Goal: Task Accomplishment & Management: Complete application form

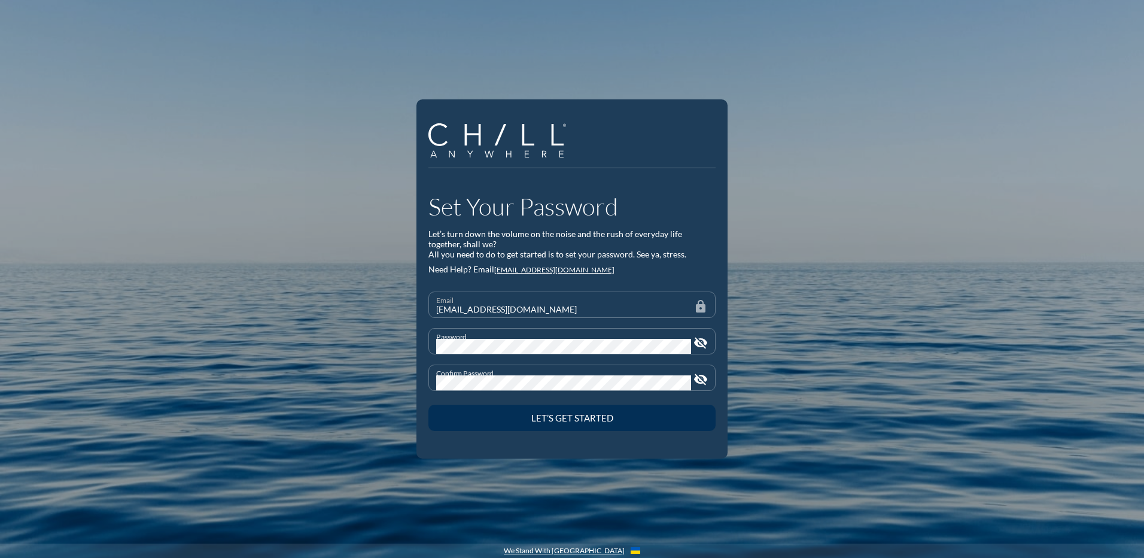
click at [547, 418] on div "Let’s Get Started" at bounding box center [572, 417] width 245 height 11
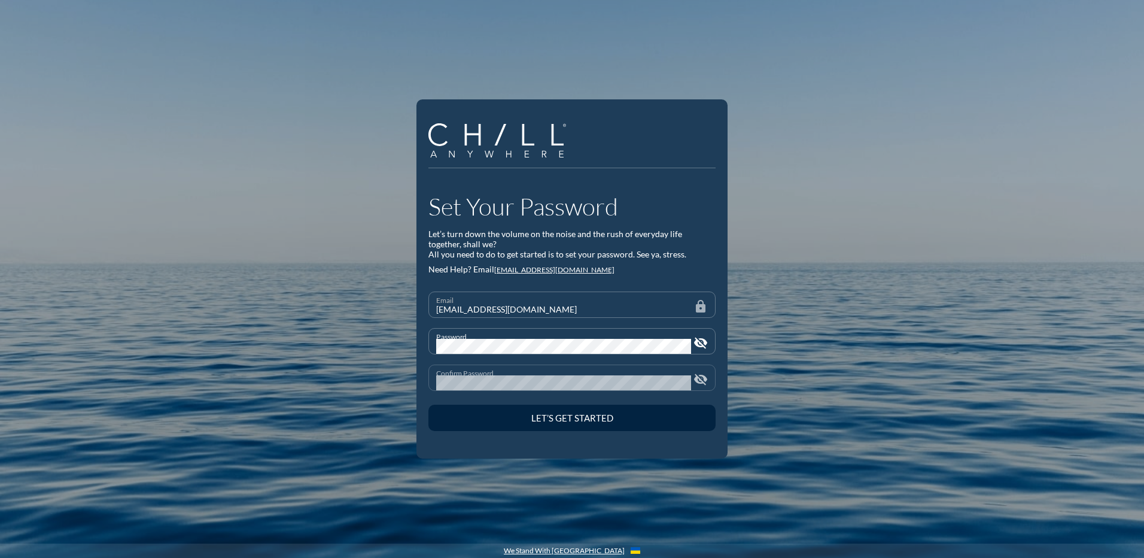
click at [697, 377] on icon "visibility_off" at bounding box center [701, 379] width 14 height 14
click at [702, 344] on icon "visibility_off" at bounding box center [701, 343] width 14 height 14
click at [586, 493] on div "Set Your Password Let’s turn down the volume on the noise and the rush of every…" at bounding box center [572, 279] width 1144 height 558
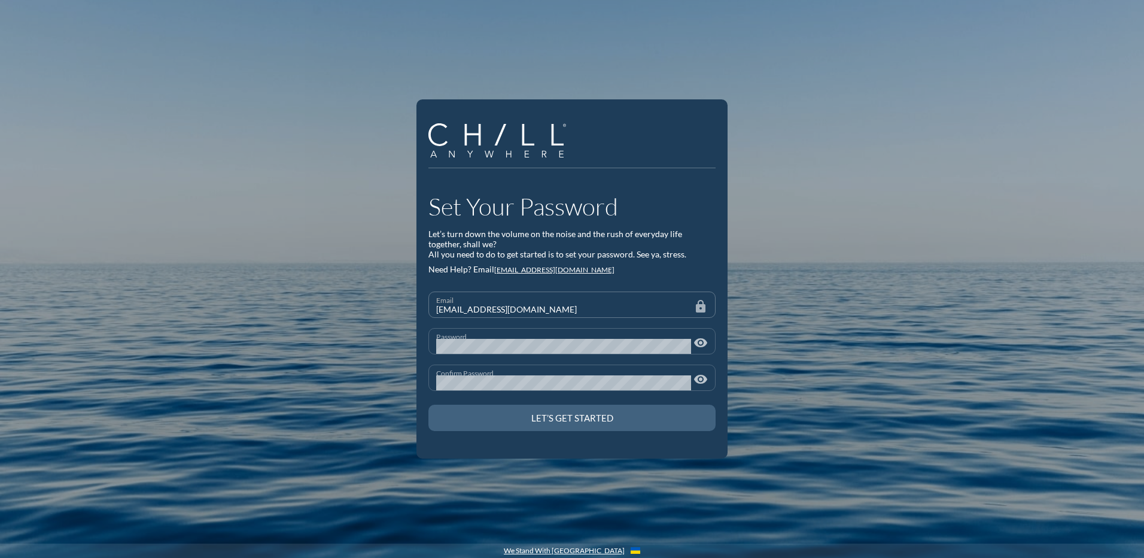
click at [552, 418] on div "Let’s Get Started" at bounding box center [572, 417] width 245 height 11
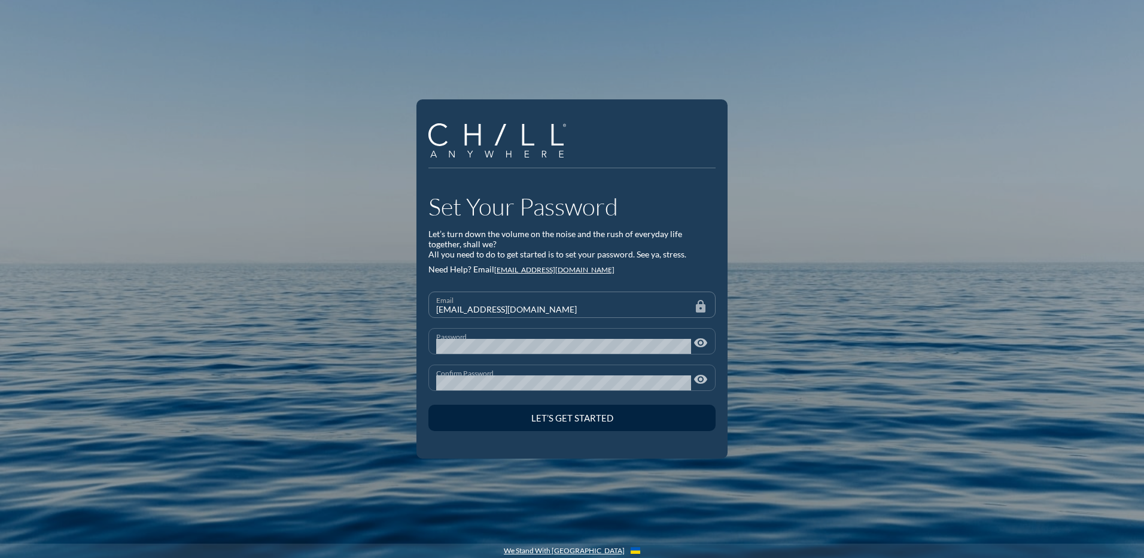
click at [526, 311] on form "Email [EMAIL_ADDRESS][DOMAIN_NAME] lock Password visibility Confirm Password vi…" at bounding box center [572, 363] width 287 height 143
click at [521, 308] on form "Email [EMAIL_ADDRESS][DOMAIN_NAME] lock Password visibility Confirm Password vi…" at bounding box center [572, 363] width 287 height 143
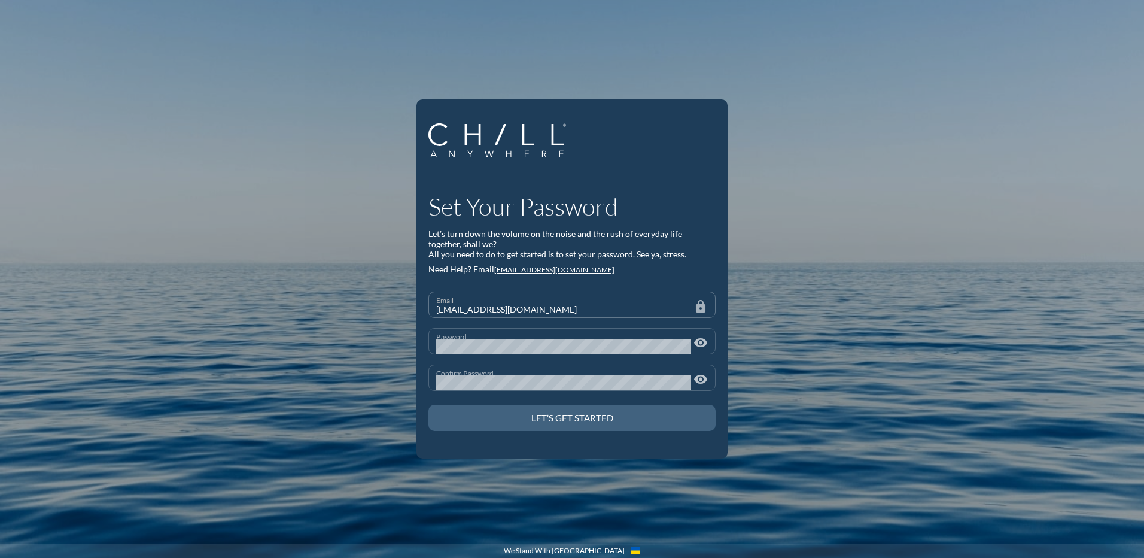
click at [566, 421] on div "Let’s Get Started" at bounding box center [572, 417] width 245 height 11
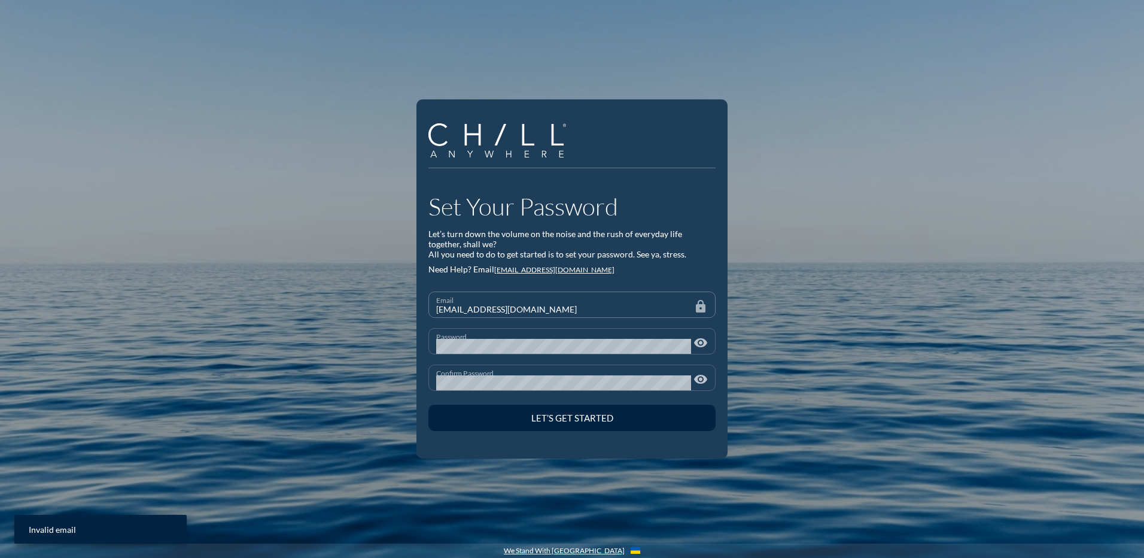
click at [518, 308] on form "Email [EMAIL_ADDRESS][DOMAIN_NAME] lock Password visibility Confirm Password vi…" at bounding box center [572, 363] width 287 height 143
click at [506, 311] on form "Email [EMAIL_ADDRESS][DOMAIN_NAME] lock Password visibility Confirm Password vi…" at bounding box center [572, 363] width 287 height 143
click at [501, 311] on form "Email [EMAIL_ADDRESS][DOMAIN_NAME] lock Password visibility Confirm Password vi…" at bounding box center [572, 363] width 287 height 143
click at [699, 308] on form "Email [EMAIL_ADDRESS][DOMAIN_NAME] lock Password visibility Confirm Password vi…" at bounding box center [572, 363] width 287 height 143
